Goal: Information Seeking & Learning: Learn about a topic

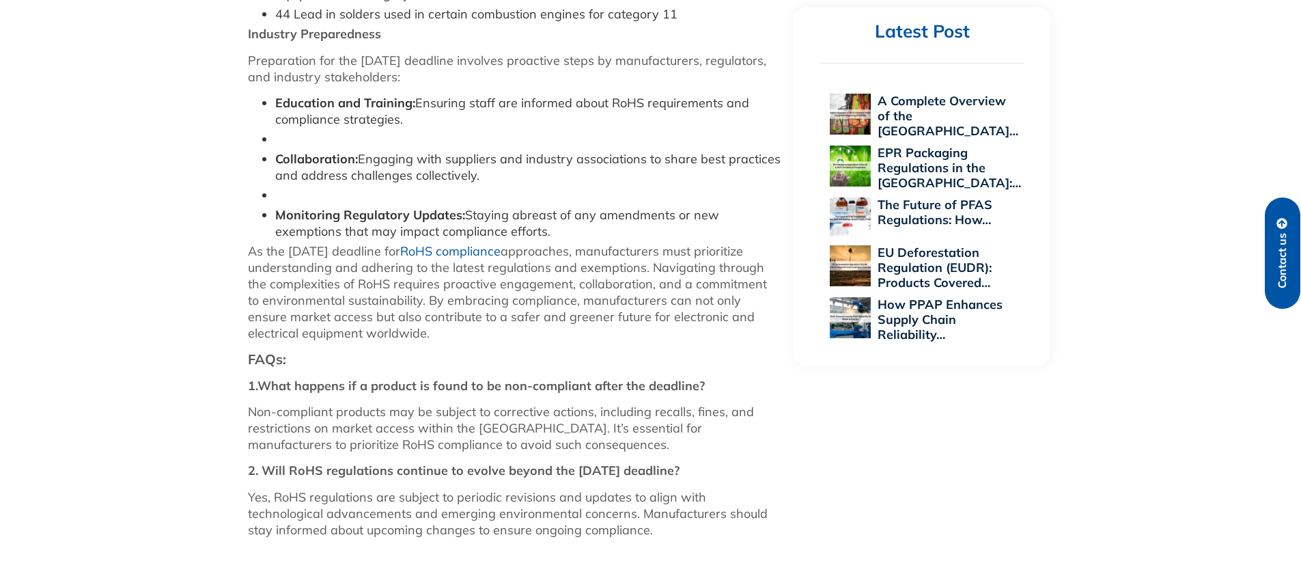
scroll to position [2050, 0]
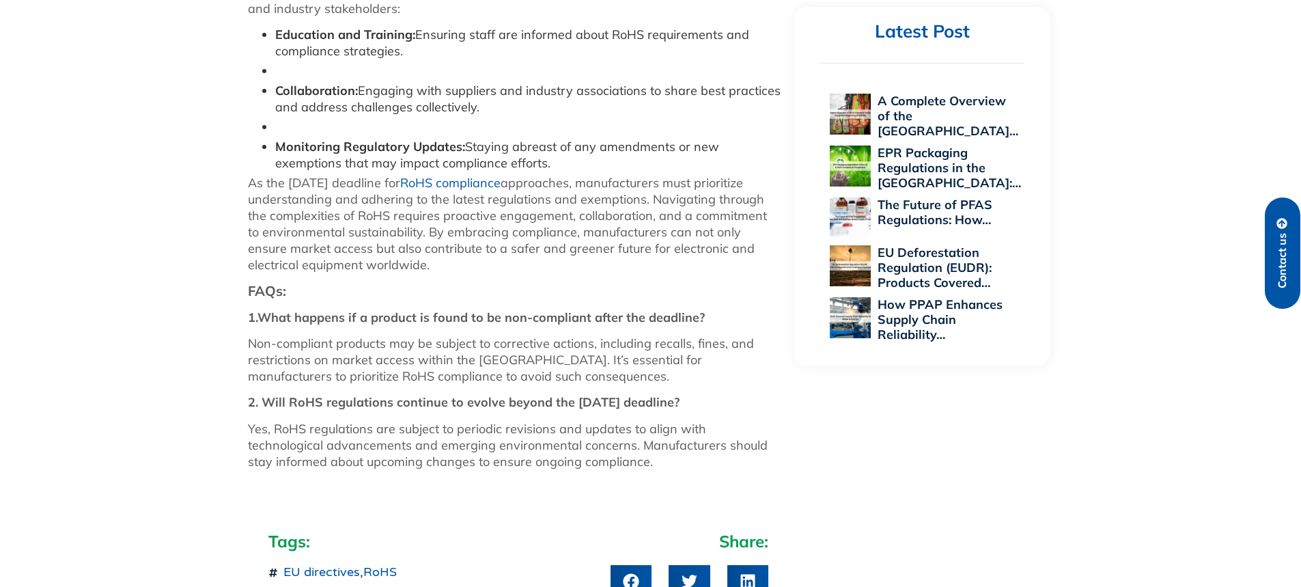
click at [345, 564] on link "EU directives" at bounding box center [322, 571] width 77 height 15
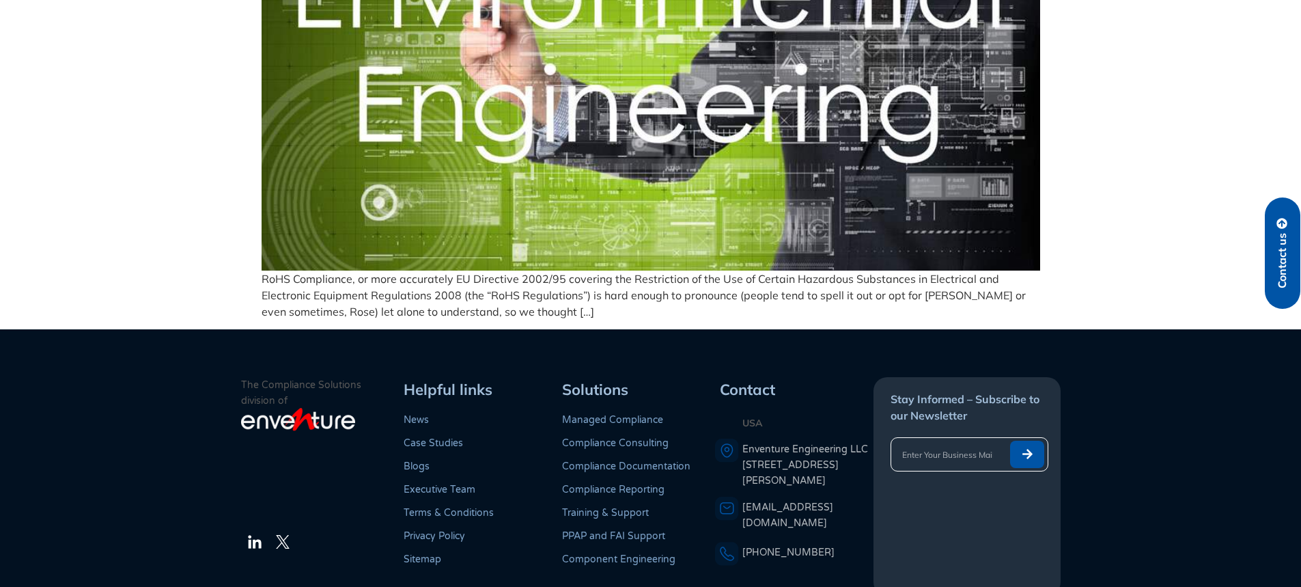
scroll to position [683, 0]
